Goal: Task Accomplishment & Management: Manage account settings

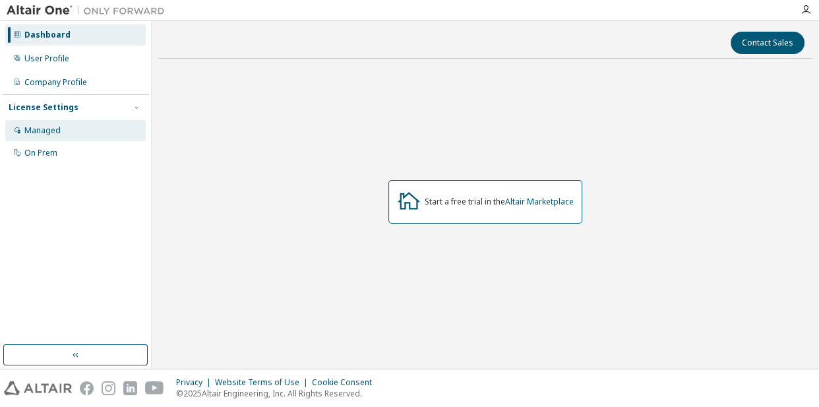
click at [63, 126] on div "Managed" at bounding box center [75, 130] width 140 height 21
